Goal: Task Accomplishment & Management: Complete application form

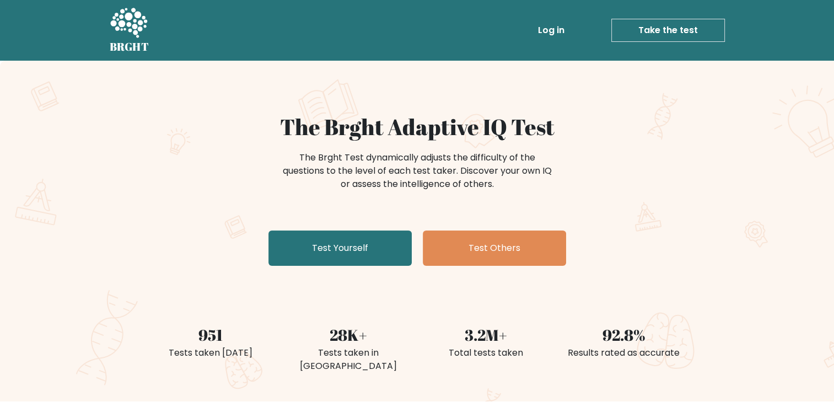
drag, startPoint x: 377, startPoint y: 54, endPoint x: 340, endPoint y: 63, distance: 38.5
click at [340, 63] on div "The Brght Adaptive IQ Test The Brght Test dynamically adjusts the difficulty of…" at bounding box center [417, 231] width 834 height 341
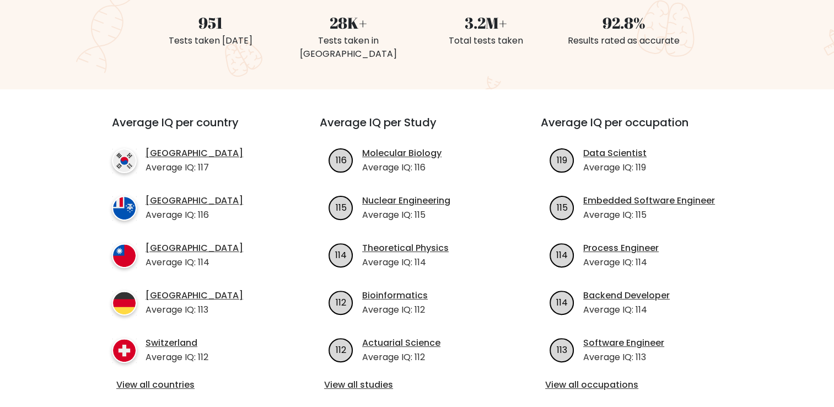
scroll to position [320, 0]
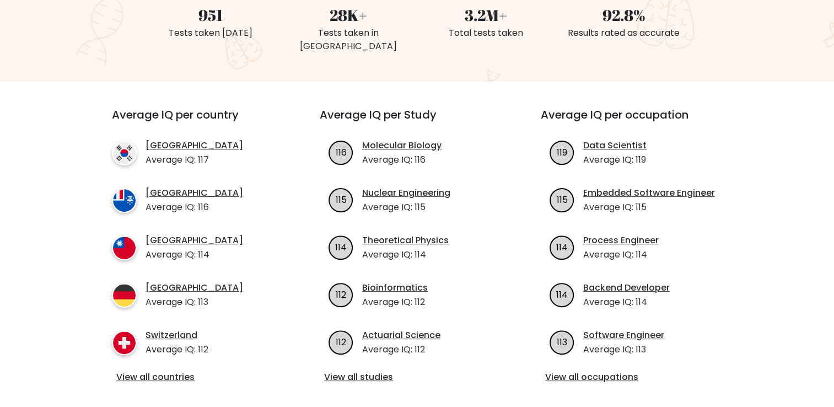
drag, startPoint x: 78, startPoint y: 297, endPoint x: 60, endPoint y: 327, distance: 35.6
click at [60, 327] on div "Average IQ per country South Korea Average IQ: 117 French Southern Territories …" at bounding box center [417, 247] width 714 height 330
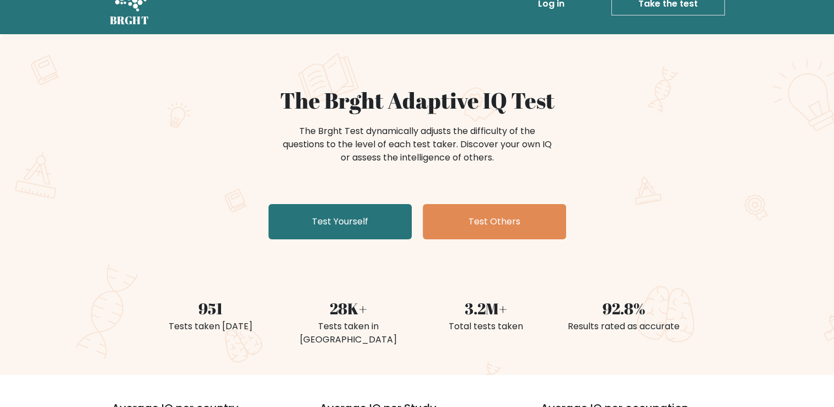
scroll to position [0, 0]
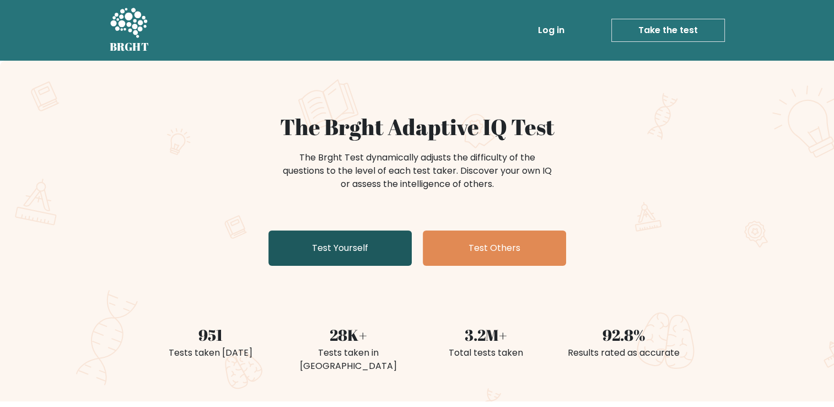
click at [385, 248] on link "Test Yourself" at bounding box center [339, 247] width 143 height 35
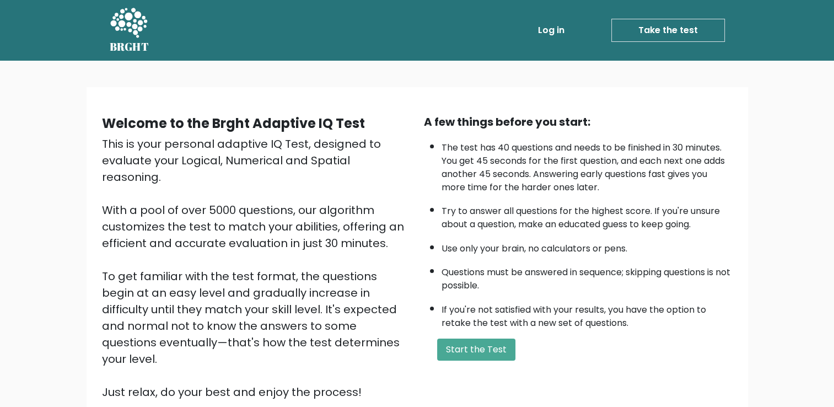
click at [560, 23] on link "Log in" at bounding box center [551, 30] width 35 height 22
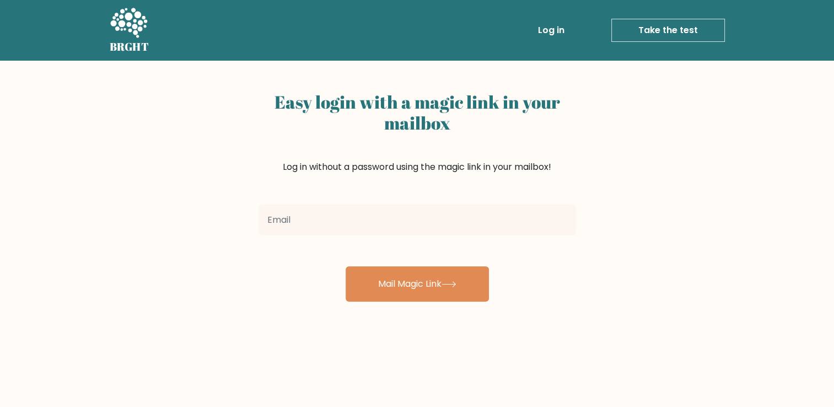
click at [449, 228] on input "email" at bounding box center [418, 220] width 318 height 31
type input "giorgosbak91@gmail.com"
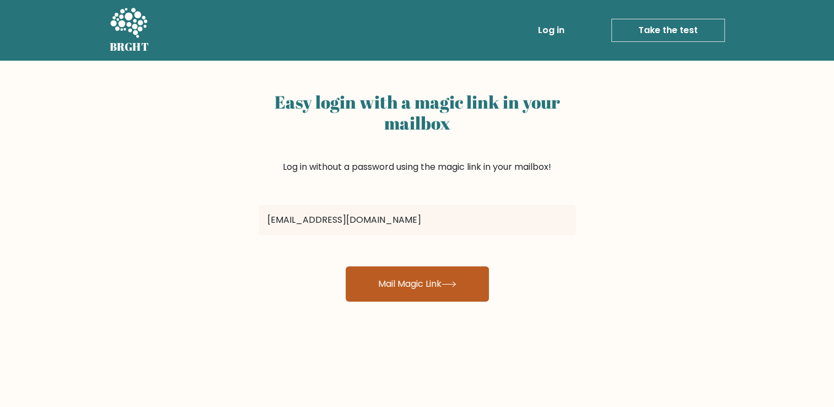
click at [408, 279] on button "Mail Magic Link" at bounding box center [417, 283] width 143 height 35
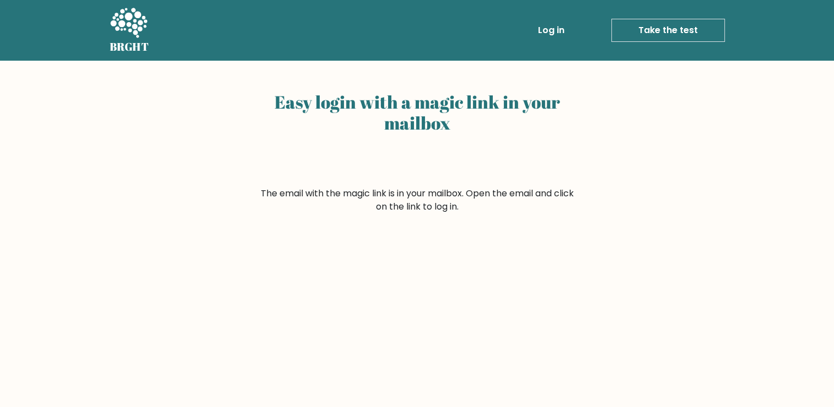
click at [546, 29] on link "Log in" at bounding box center [551, 30] width 35 height 22
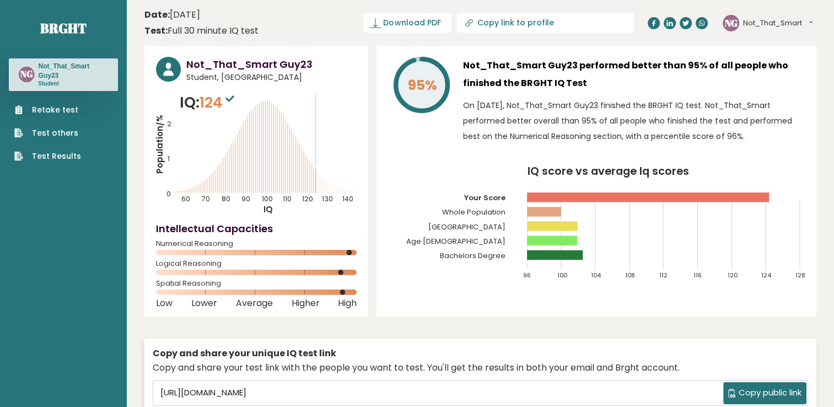
click at [67, 109] on link "Retake test" at bounding box center [47, 110] width 67 height 12
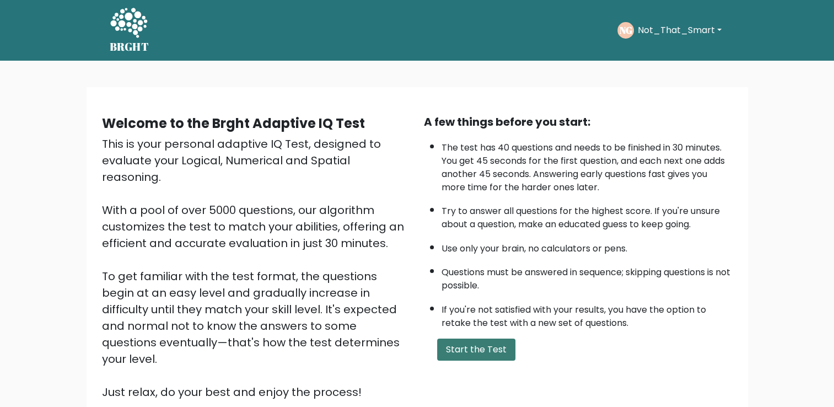
click at [477, 351] on button "Start the Test" at bounding box center [476, 349] width 78 height 22
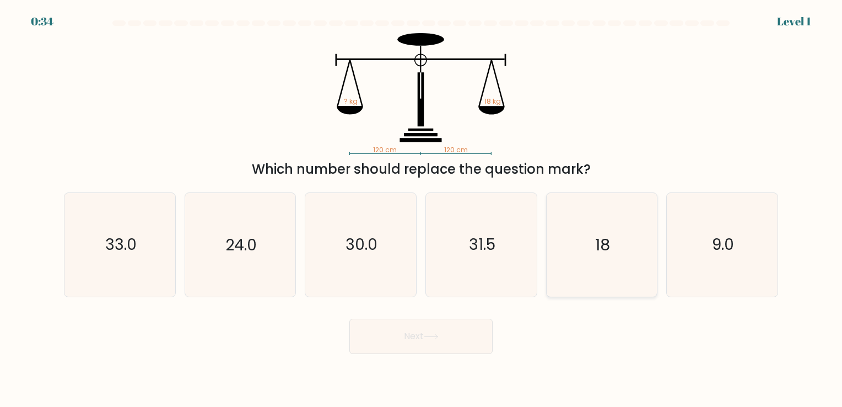
click at [575, 246] on icon "18" at bounding box center [601, 244] width 103 height 103
click at [422, 209] on input "e. 18" at bounding box center [421, 206] width 1 height 6
radio input "true"
click at [449, 340] on button "Next" at bounding box center [420, 336] width 143 height 35
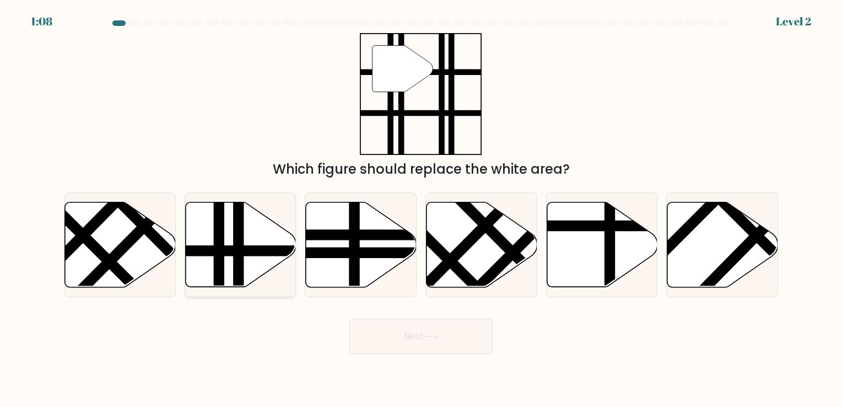
click at [239, 274] on line at bounding box center [239, 290] width 0 height 223
click at [421, 209] on input "b." at bounding box center [421, 206] width 1 height 6
radio input "true"
click at [391, 336] on button "Next" at bounding box center [420, 336] width 143 height 35
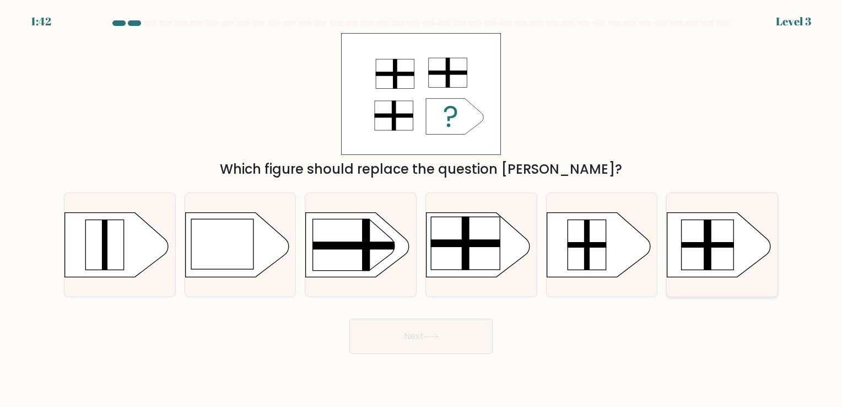
click at [723, 260] on rect at bounding box center [708, 245] width 52 height 50
click at [422, 209] on input "f." at bounding box center [421, 206] width 1 height 6
radio input "true"
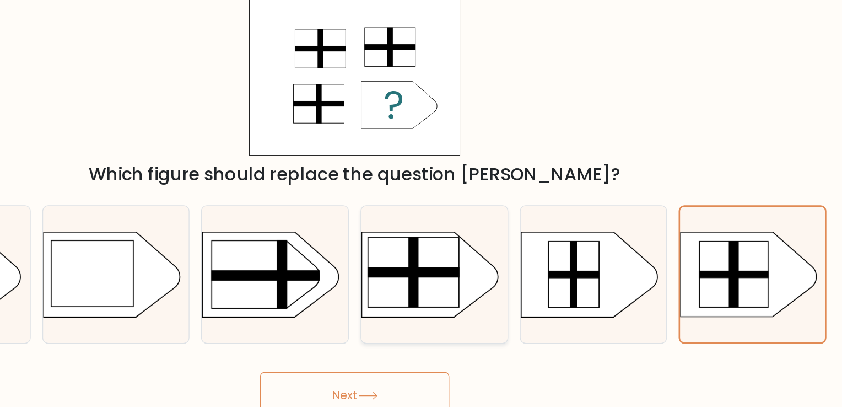
click at [464, 257] on rect at bounding box center [466, 243] width 8 height 53
click at [422, 209] on input "d." at bounding box center [421, 206] width 1 height 6
radio input "true"
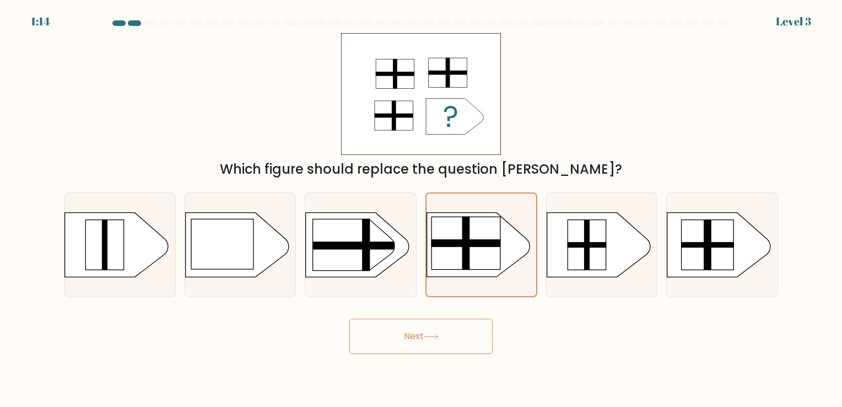
click at [413, 325] on button "Next" at bounding box center [420, 336] width 143 height 35
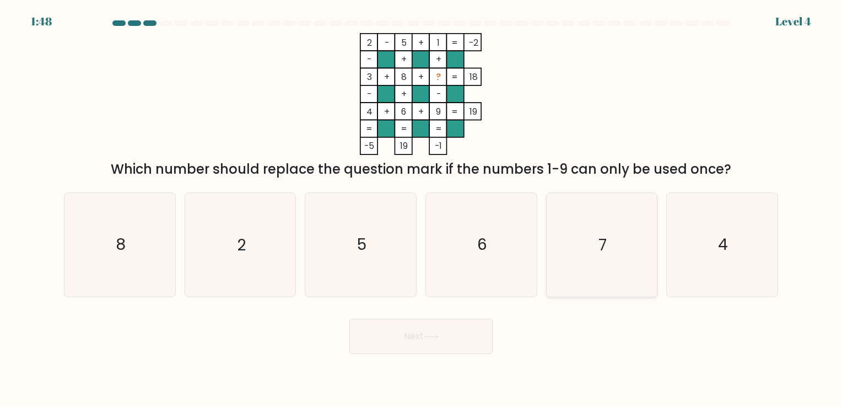
click at [605, 260] on icon "7" at bounding box center [601, 244] width 103 height 103
click at [422, 209] on input "e. 7" at bounding box center [421, 206] width 1 height 6
radio input "true"
click at [455, 340] on button "Next" at bounding box center [420, 336] width 143 height 35
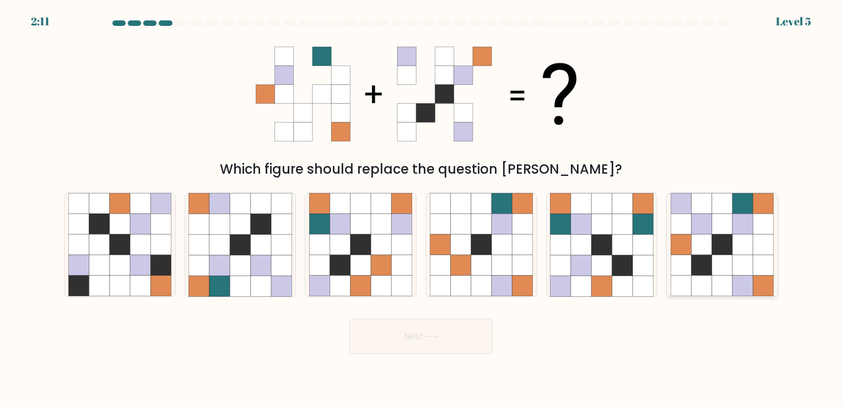
click at [736, 292] on icon at bounding box center [743, 286] width 20 height 20
click at [422, 209] on input "f." at bounding box center [421, 206] width 1 height 6
radio input "true"
click at [445, 339] on button "Next" at bounding box center [420, 336] width 143 height 35
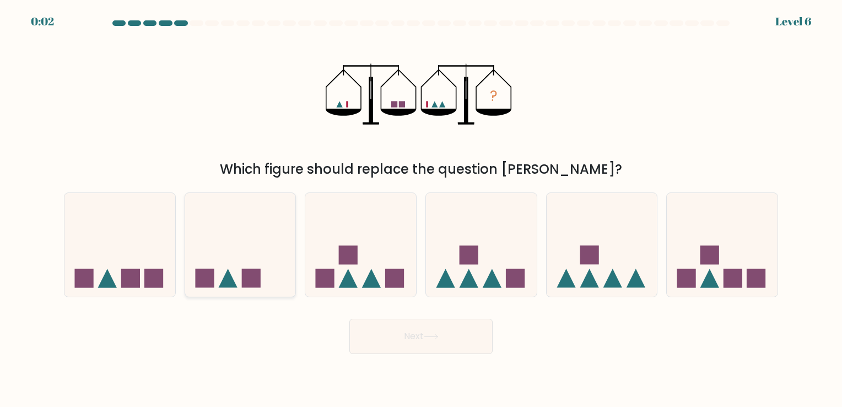
click at [262, 272] on icon at bounding box center [240, 245] width 111 height 92
click at [421, 209] on input "b." at bounding box center [421, 206] width 1 height 6
radio input "true"
click at [400, 341] on button "Next" at bounding box center [420, 336] width 143 height 35
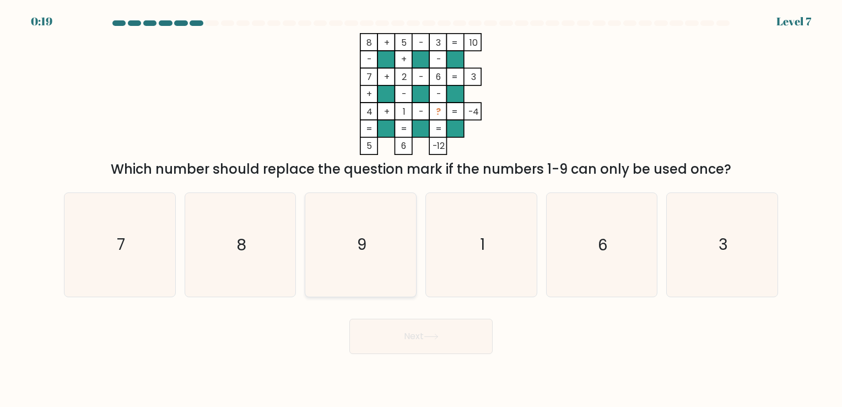
click at [387, 259] on icon "9" at bounding box center [360, 244] width 103 height 103
click at [421, 209] on input "c. 9" at bounding box center [421, 206] width 1 height 6
radio input "true"
click at [432, 335] on icon at bounding box center [431, 337] width 15 height 6
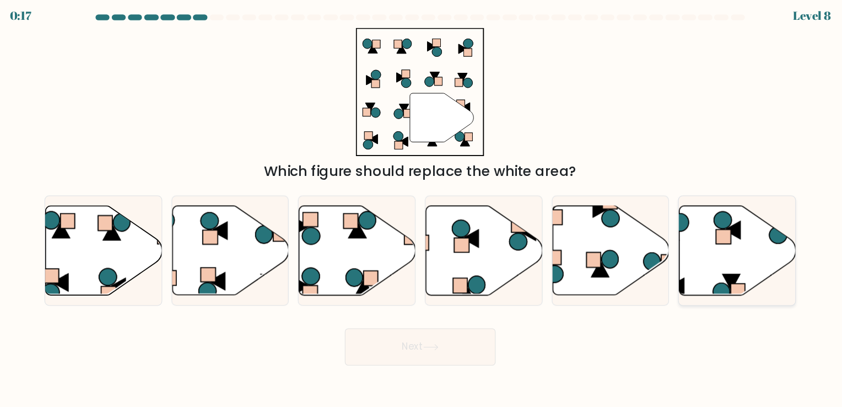
click at [730, 259] on icon at bounding box center [723, 244] width 111 height 85
click at [422, 209] on input "f." at bounding box center [421, 206] width 1 height 6
radio input "true"
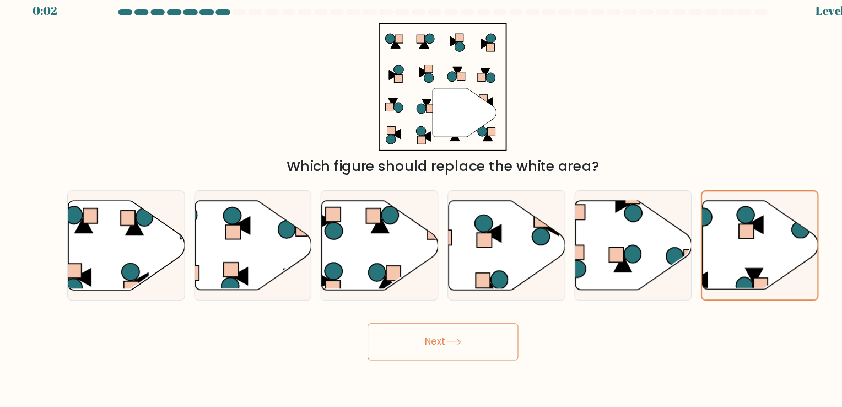
click at [449, 331] on button "Next" at bounding box center [420, 336] width 143 height 35
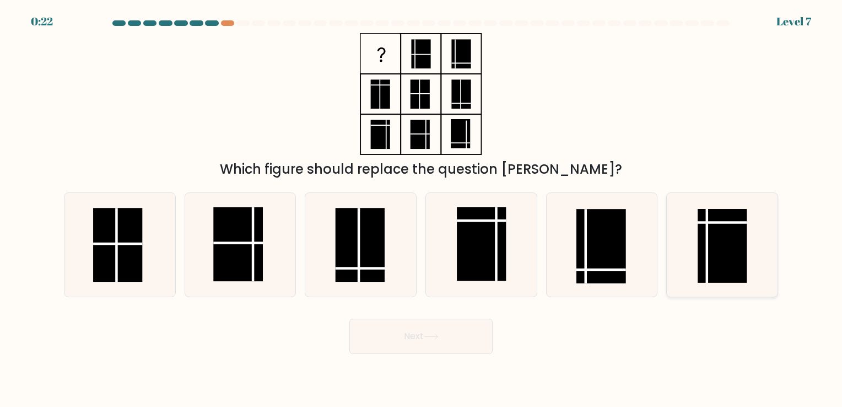
click at [721, 259] on rect at bounding box center [722, 246] width 49 height 74
click at [422, 209] on input "f." at bounding box center [421, 206] width 1 height 6
radio input "true"
click at [458, 345] on button "Next" at bounding box center [420, 336] width 143 height 35
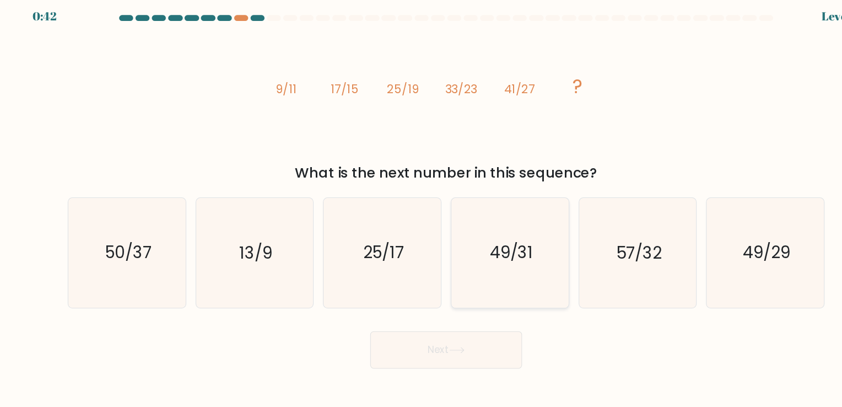
click at [460, 263] on icon "49/31" at bounding box center [481, 244] width 103 height 103
click at [422, 209] on input "d. 49/31" at bounding box center [421, 206] width 1 height 6
radio input "true"
click at [461, 336] on button "Next" at bounding box center [420, 336] width 143 height 35
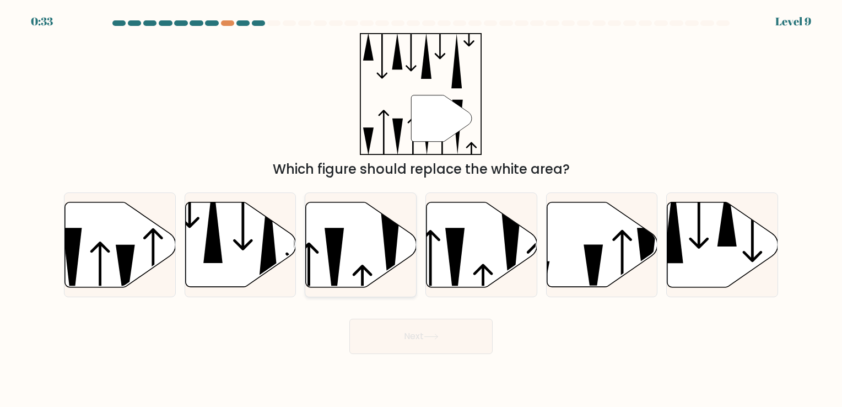
click at [383, 268] on icon at bounding box center [361, 244] width 111 height 85
click at [421, 209] on input "c." at bounding box center [421, 206] width 1 height 6
radio input "true"
click at [383, 268] on icon at bounding box center [361, 244] width 110 height 84
click at [421, 209] on input "c." at bounding box center [421, 206] width 1 height 6
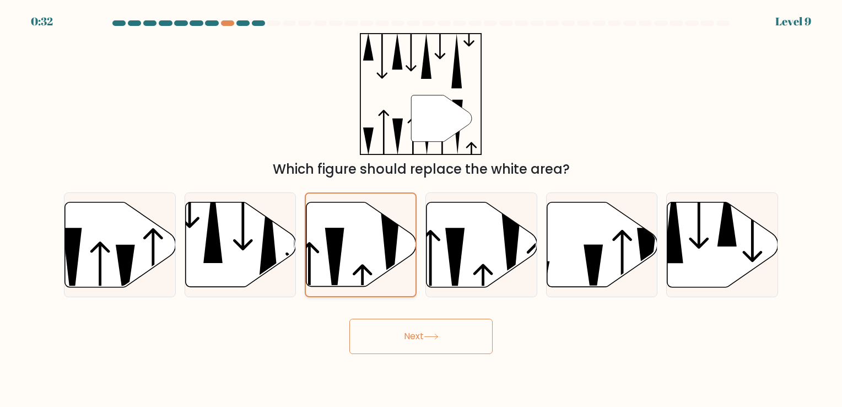
click at [383, 268] on icon at bounding box center [361, 244] width 110 height 84
click at [421, 209] on input "c." at bounding box center [421, 206] width 1 height 6
click at [276, 347] on div "Next" at bounding box center [421, 332] width 728 height 44
click at [273, 282] on icon at bounding box center [240, 245] width 111 height 87
click at [421, 209] on input "b." at bounding box center [421, 206] width 1 height 6
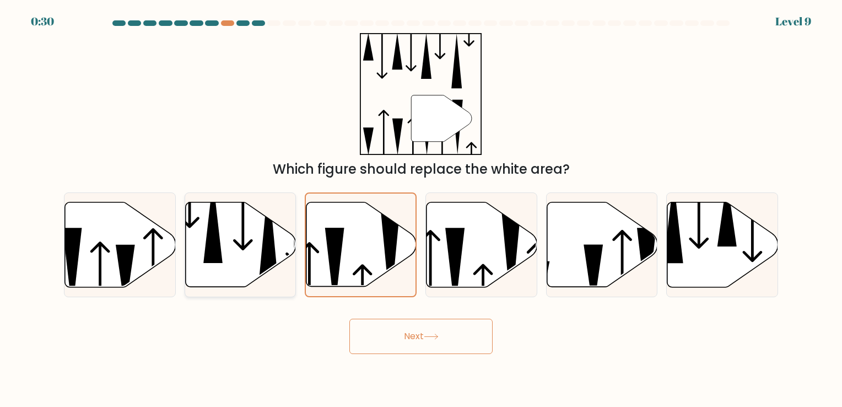
radio input "true"
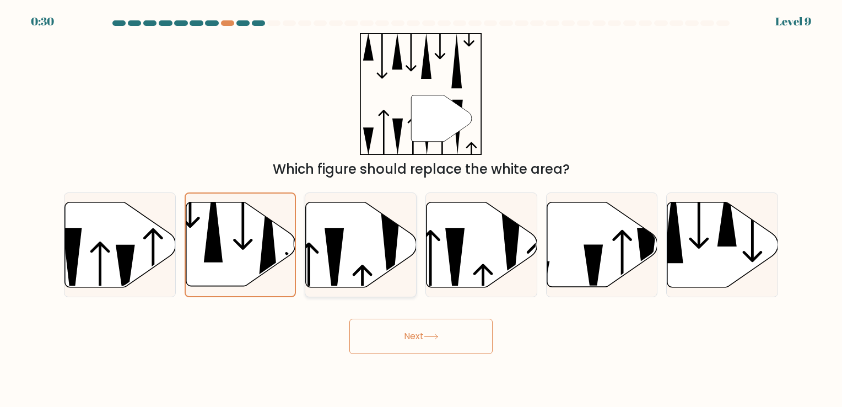
click at [346, 279] on icon at bounding box center [361, 244] width 111 height 85
click at [421, 209] on input "c." at bounding box center [421, 206] width 1 height 6
radio input "true"
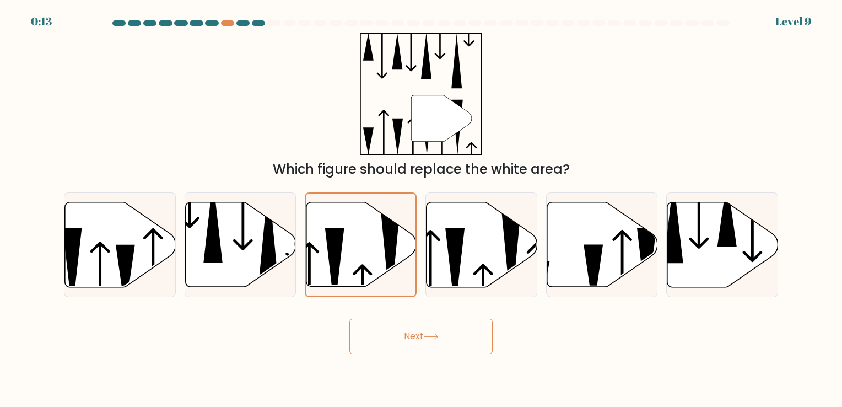
click at [437, 343] on button "Next" at bounding box center [420, 336] width 143 height 35
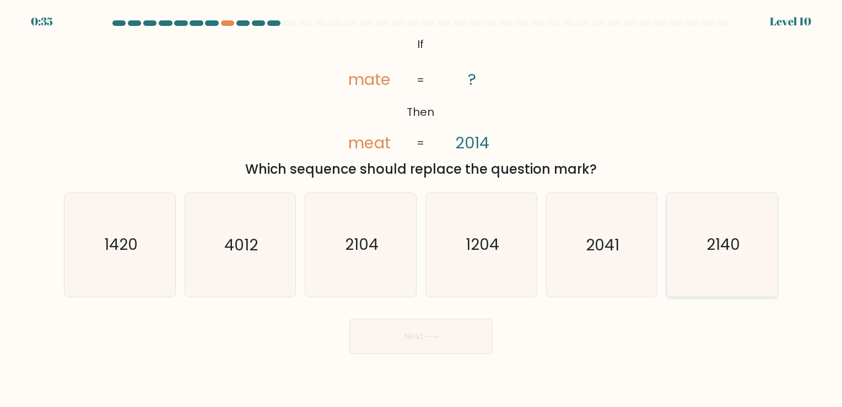
click at [734, 254] on text "2140" at bounding box center [724, 244] width 34 height 21
click at [422, 209] on input "f. 2140" at bounding box center [421, 206] width 1 height 6
radio input "true"
click at [426, 335] on button "Next" at bounding box center [420, 336] width 143 height 35
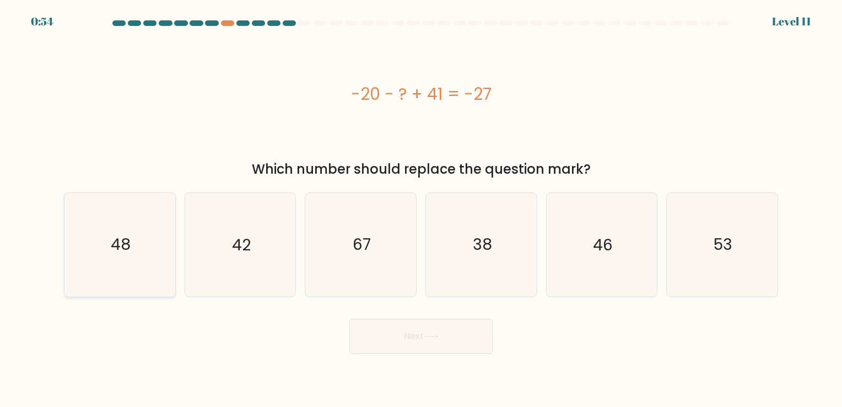
click at [131, 261] on icon "48" at bounding box center [119, 244] width 103 height 103
click at [421, 209] on input "a. 48" at bounding box center [421, 206] width 1 height 6
radio input "true"
drag, startPoint x: 456, startPoint y: 354, endPoint x: 458, endPoint y: 349, distance: 5.9
click at [458, 349] on body "0:53 Level 11" at bounding box center [421, 203] width 842 height 407
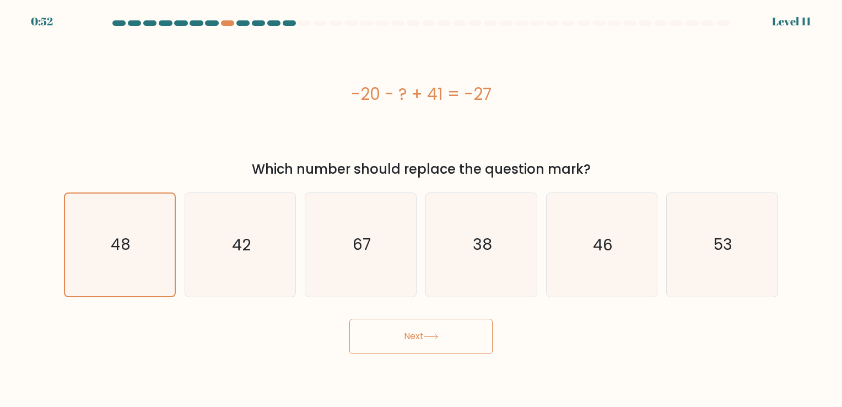
click at [458, 349] on button "Next" at bounding box center [420, 336] width 143 height 35
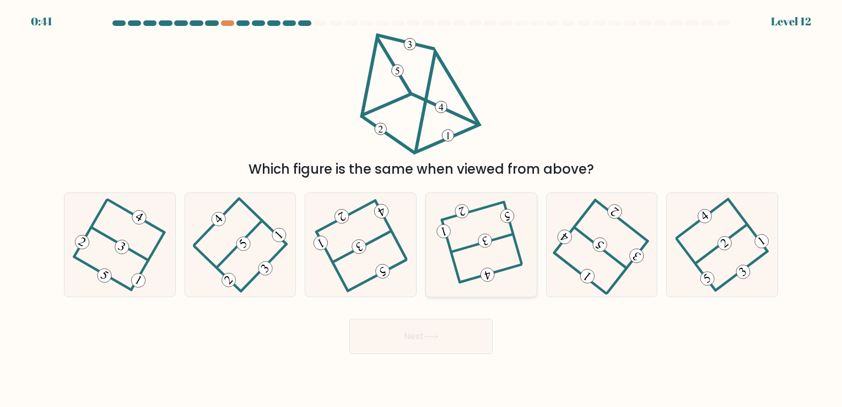
click at [494, 287] on div at bounding box center [482, 244] width 112 height 104
click at [422, 209] on input "d." at bounding box center [421, 206] width 1 height 6
radio input "true"
click at [462, 336] on button "Next" at bounding box center [420, 336] width 143 height 35
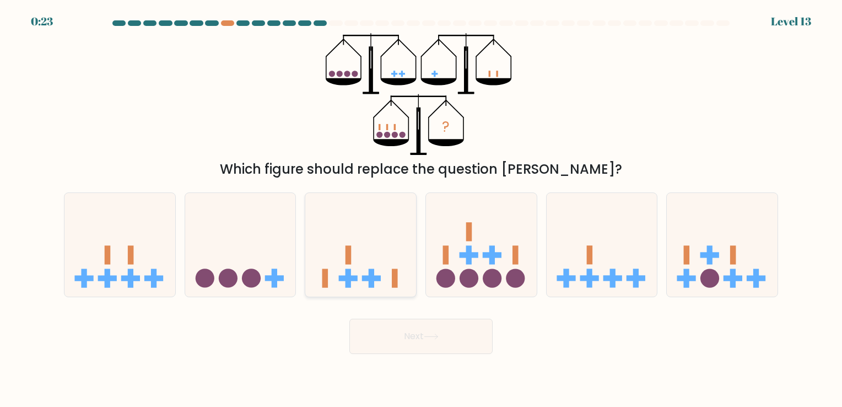
click at [365, 268] on icon at bounding box center [360, 245] width 111 height 92
click at [421, 209] on input "c." at bounding box center [421, 206] width 1 height 6
radio input "true"
click at [419, 338] on button "Next" at bounding box center [420, 336] width 143 height 35
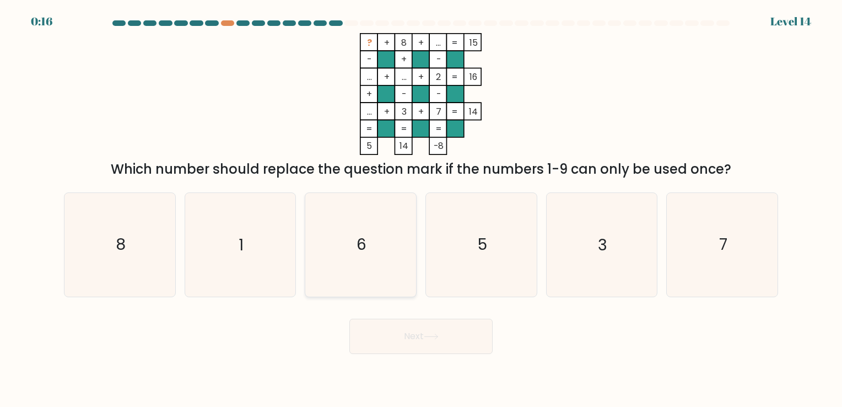
click at [360, 244] on text "6" at bounding box center [362, 244] width 10 height 21
click at [421, 209] on input "c. 6" at bounding box center [421, 206] width 1 height 6
radio input "true"
click at [423, 343] on button "Next" at bounding box center [420, 336] width 143 height 35
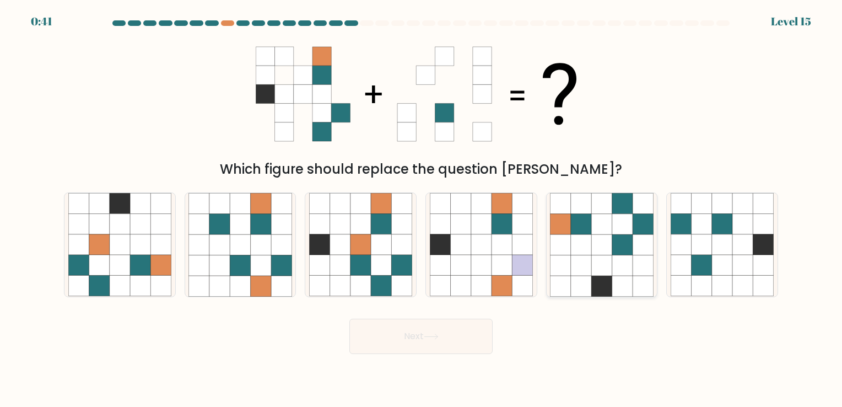
click at [578, 274] on icon at bounding box center [581, 265] width 20 height 20
click at [422, 209] on input "e." at bounding box center [421, 206] width 1 height 6
radio input "true"
click at [443, 341] on button "Next" at bounding box center [420, 336] width 143 height 35
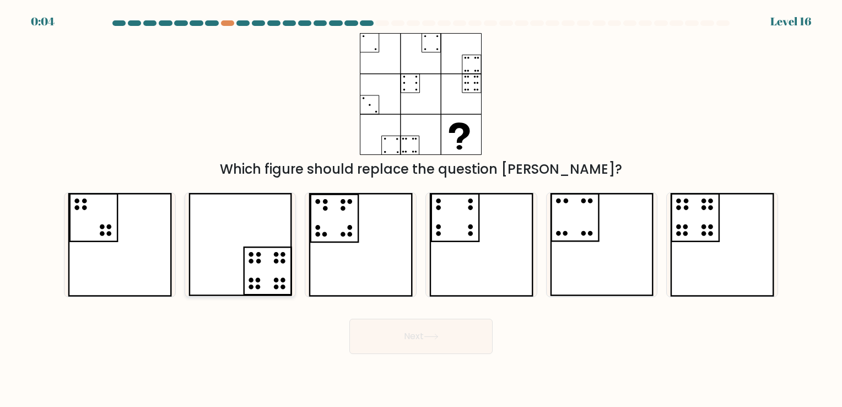
click at [255, 270] on icon at bounding box center [241, 244] width 104 height 103
click at [421, 209] on input "b." at bounding box center [421, 206] width 1 height 6
radio input "true"
click at [381, 330] on button "Next" at bounding box center [420, 336] width 143 height 35
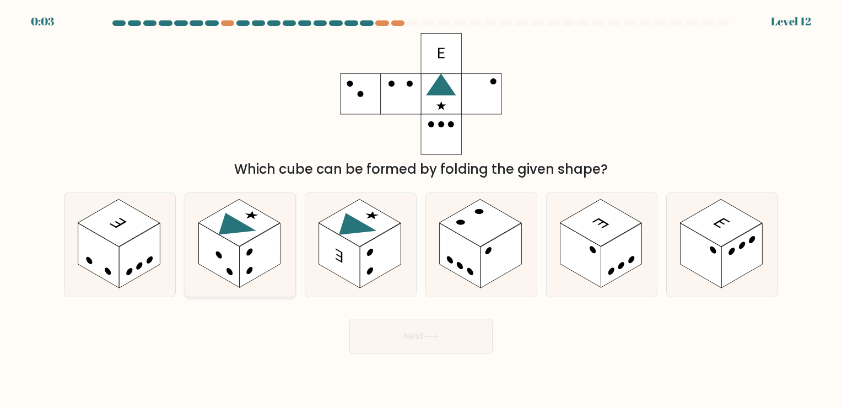
click at [263, 272] on rect at bounding box center [259, 255] width 41 height 64
click at [421, 209] on input "b." at bounding box center [421, 206] width 1 height 6
radio input "true"
click at [326, 343] on div "Next" at bounding box center [421, 332] width 728 height 44
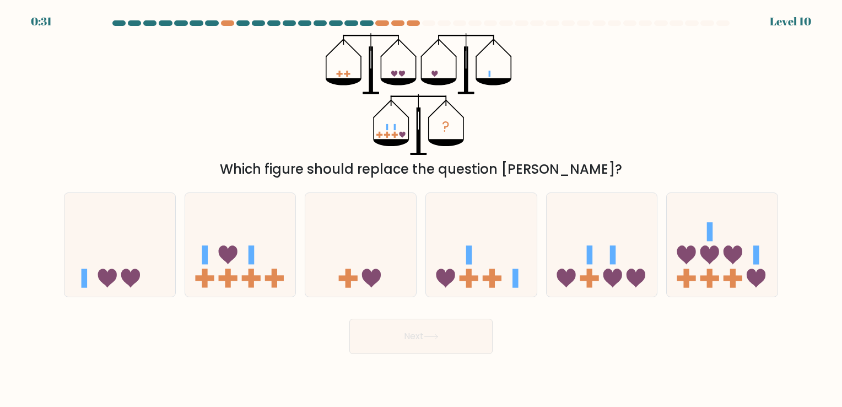
click at [485, 80] on icon at bounding box center [494, 81] width 36 height 7
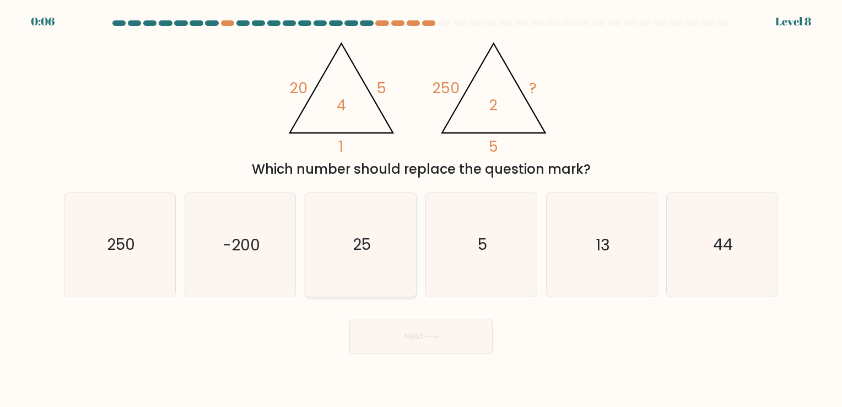
click at [394, 237] on icon "25" at bounding box center [360, 244] width 103 height 103
click at [421, 209] on input "c. 25" at bounding box center [421, 206] width 1 height 6
radio input "true"
click at [460, 342] on button "Next" at bounding box center [420, 336] width 143 height 35
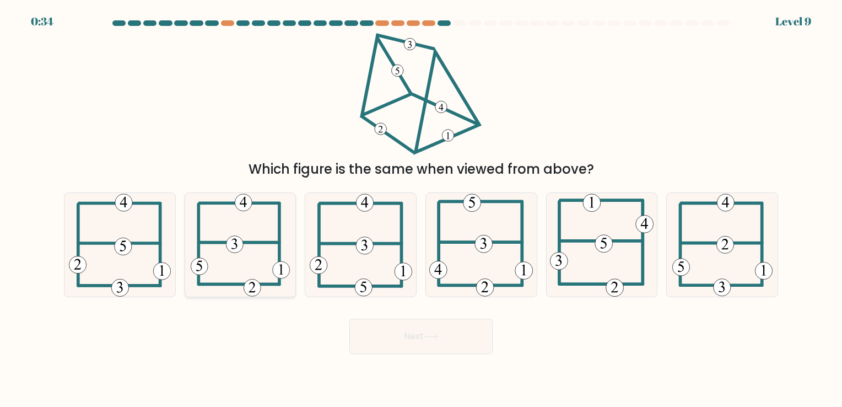
click at [259, 243] on 505 at bounding box center [240, 243] width 80 height 0
click at [421, 209] on input "b." at bounding box center [421, 206] width 1 height 6
radio input "true"
click at [390, 334] on button "Next" at bounding box center [420, 336] width 143 height 35
